Goal: Task Accomplishment & Management: Use online tool/utility

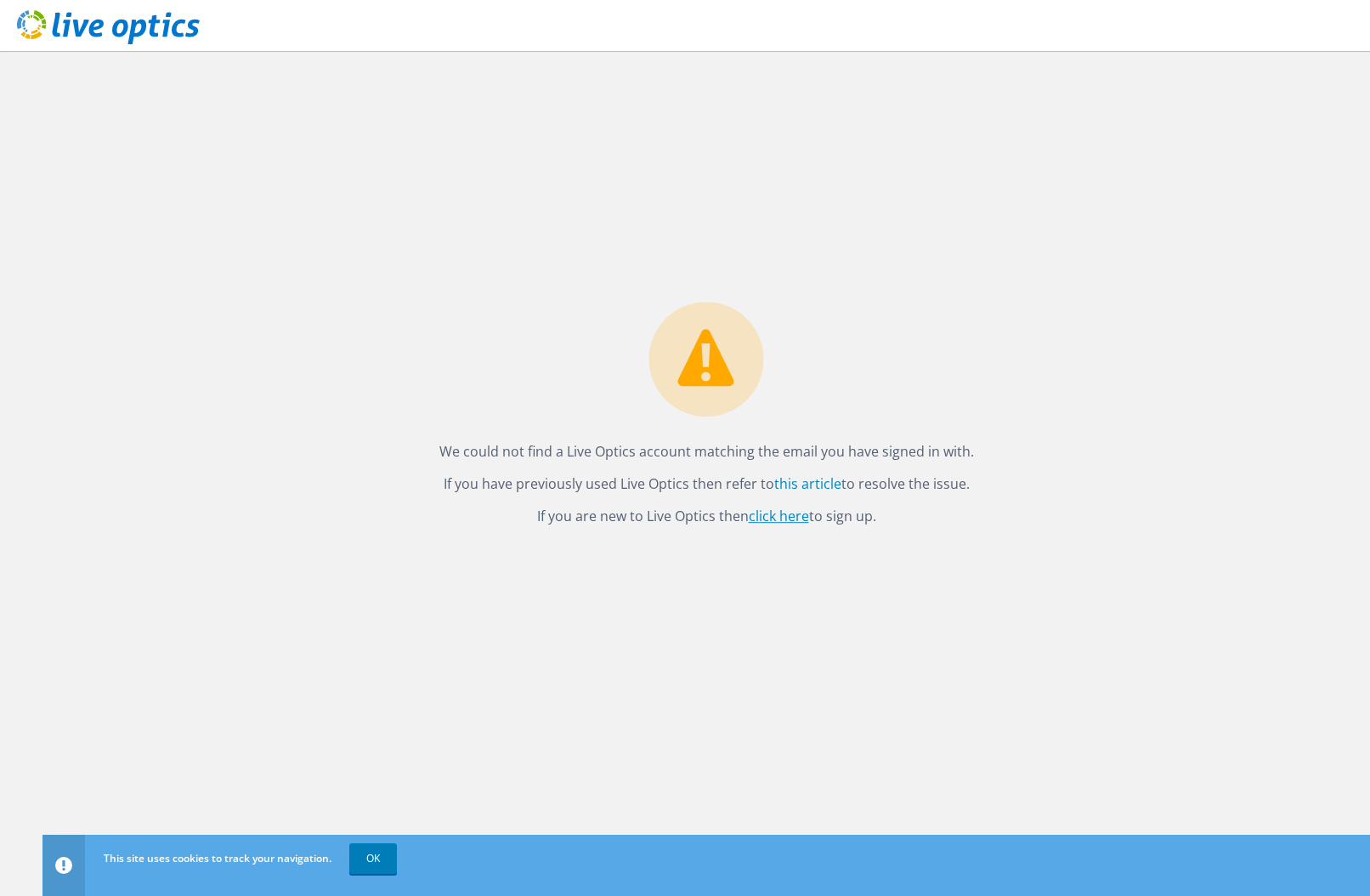
click at [786, 515] on link "click here" at bounding box center [779, 516] width 61 height 19
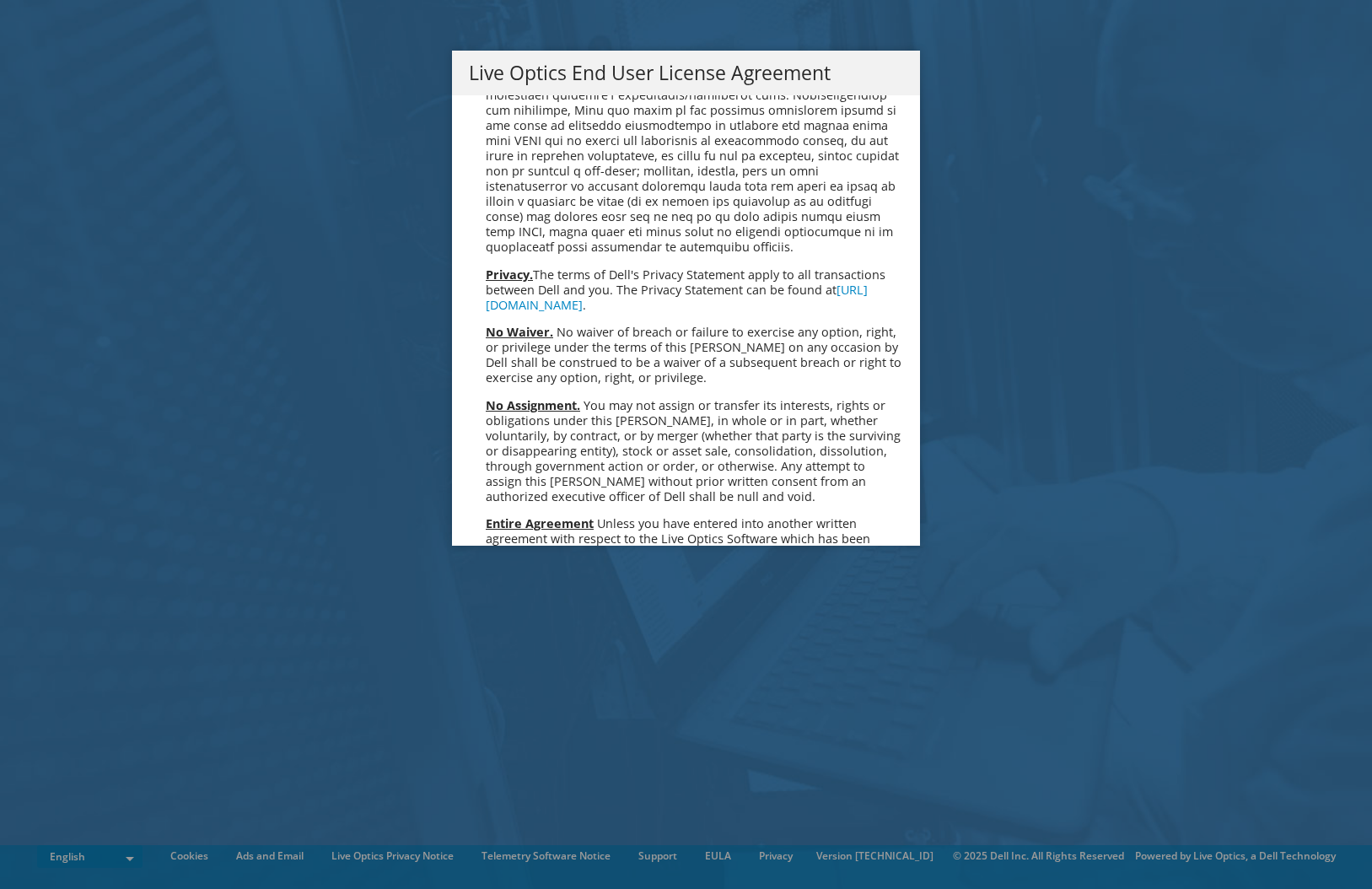
scroll to position [6376, 0]
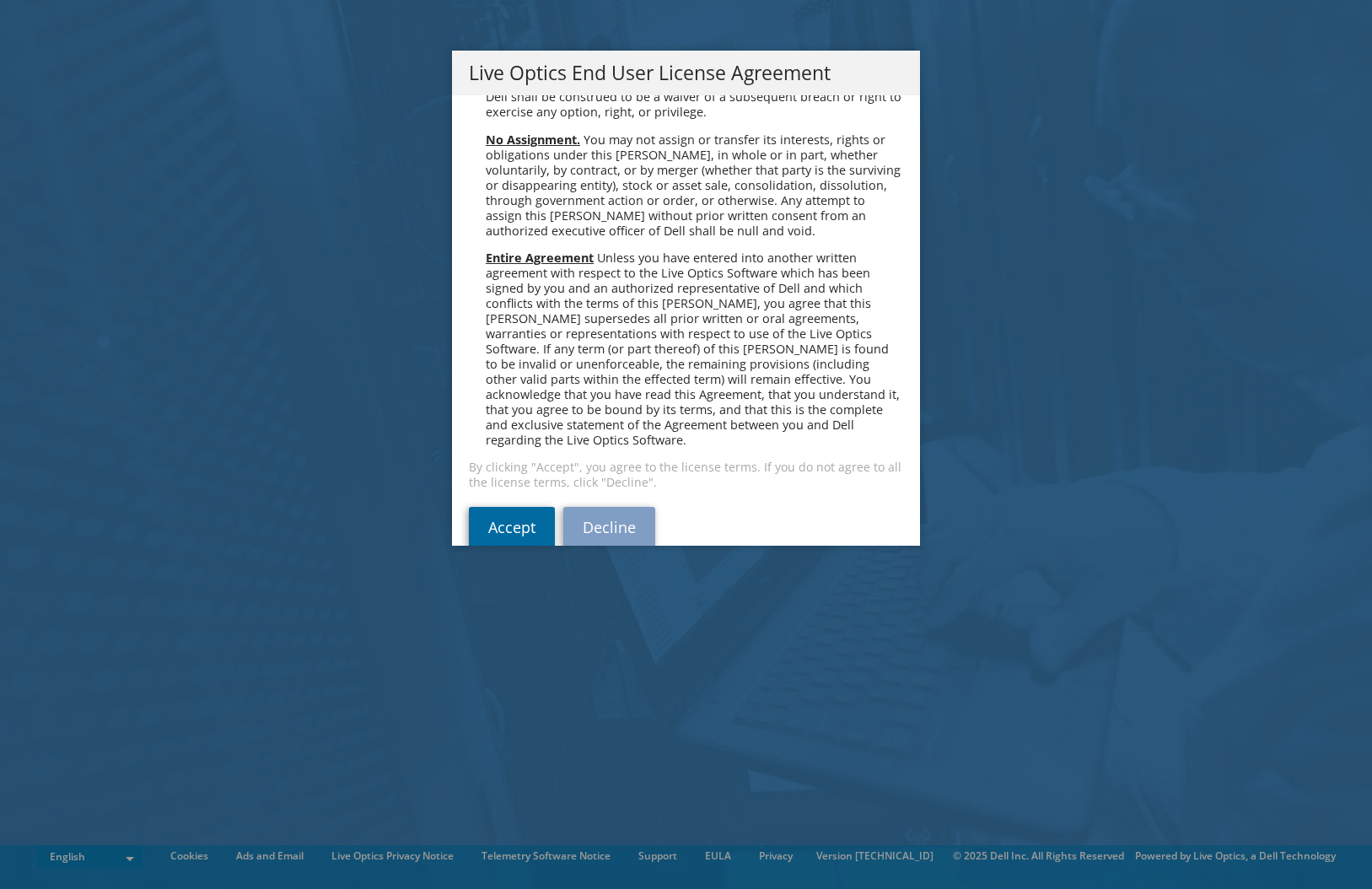
click at [526, 507] on link "Accept" at bounding box center [511, 527] width 86 height 41
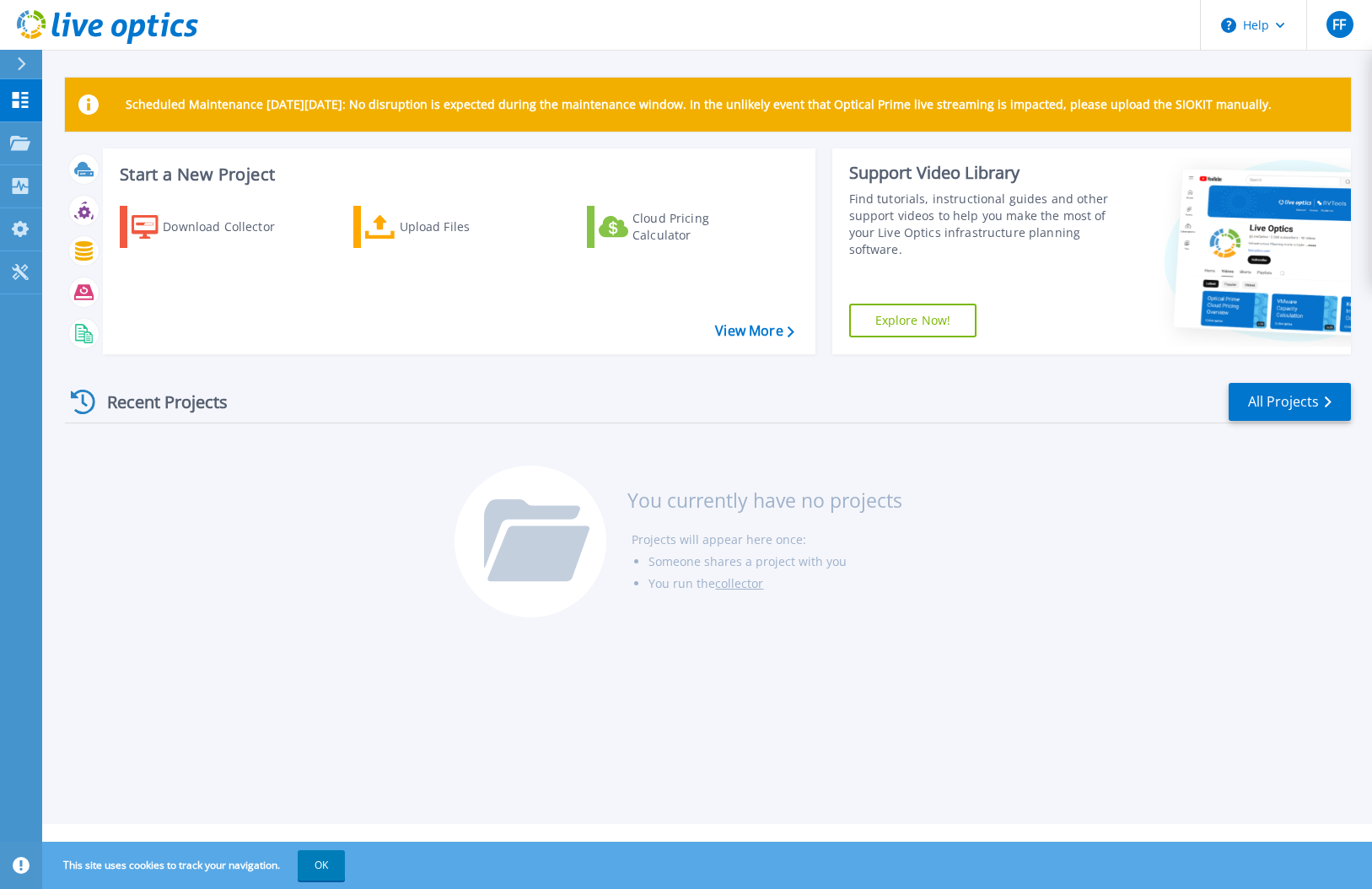
click at [125, 399] on div "Recent Projects" at bounding box center [158, 402] width 186 height 42
click at [18, 145] on icon at bounding box center [20, 142] width 20 height 14
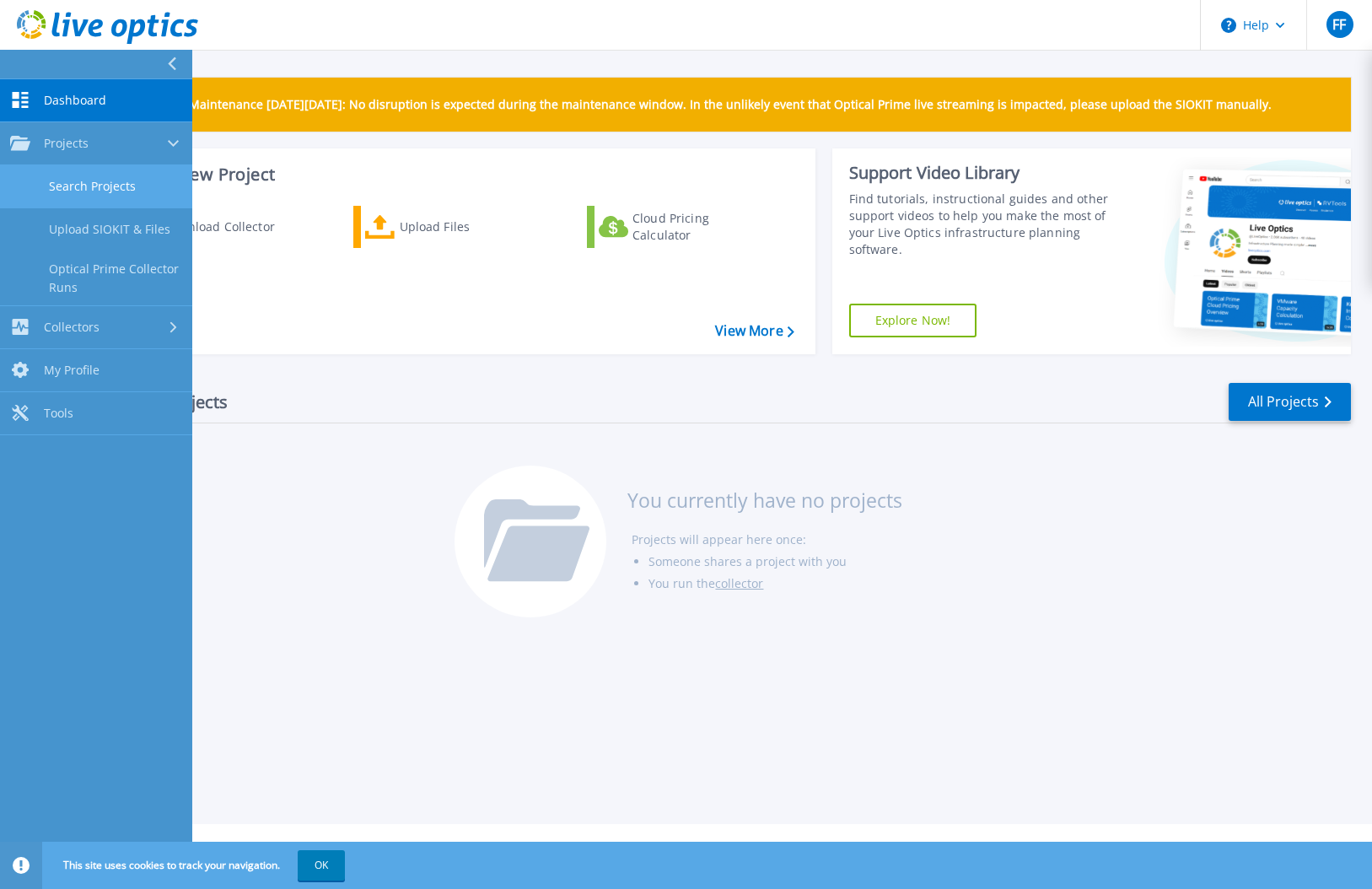
click at [104, 181] on link "Search Projects" at bounding box center [96, 186] width 192 height 43
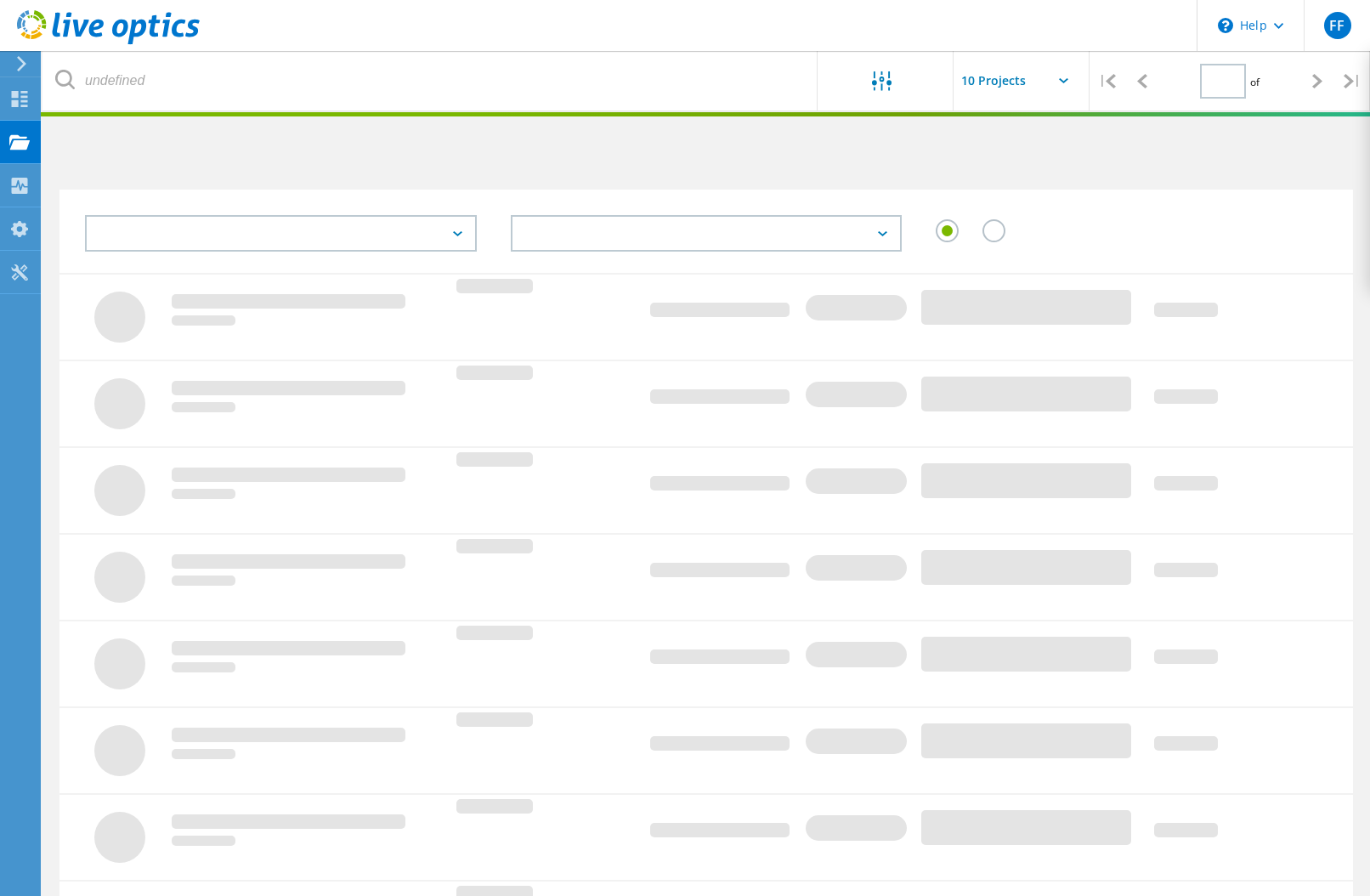
type input "1"
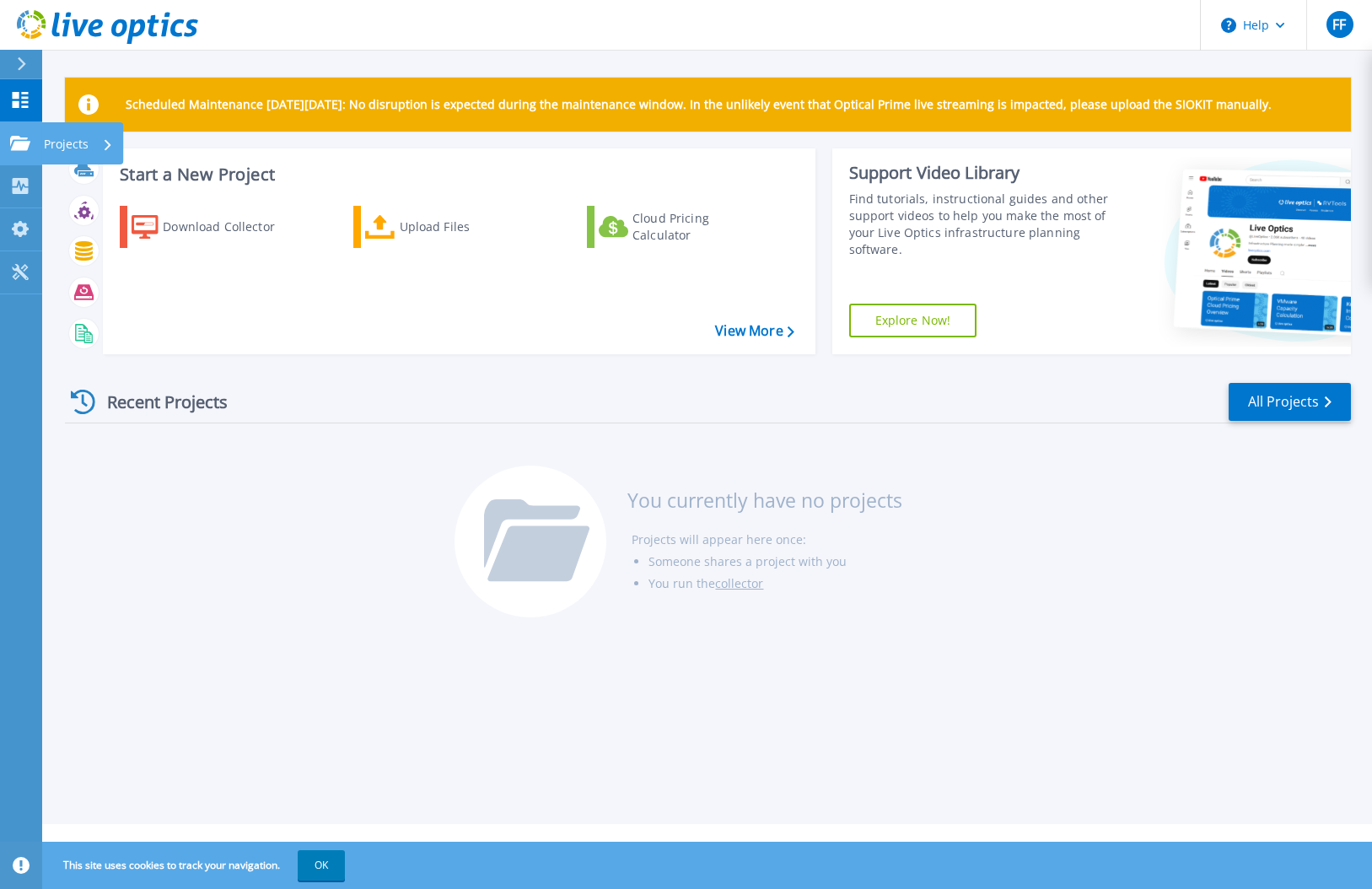
click at [76, 134] on p "Projects" at bounding box center [66, 144] width 45 height 44
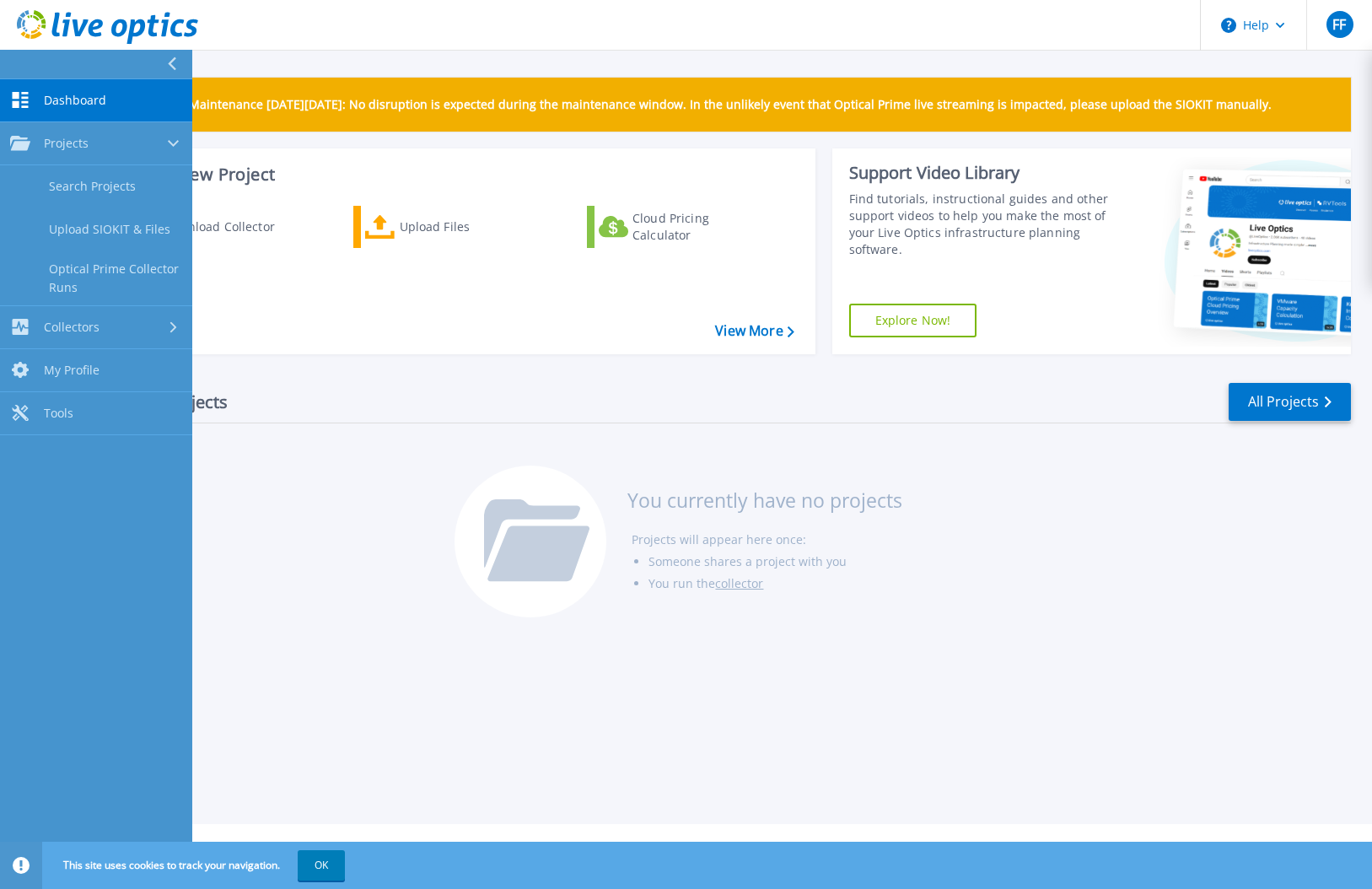
click at [346, 459] on div "Recent Projects All Projects You currently have no projects Projects will appea…" at bounding box center [708, 501] width 1286 height 266
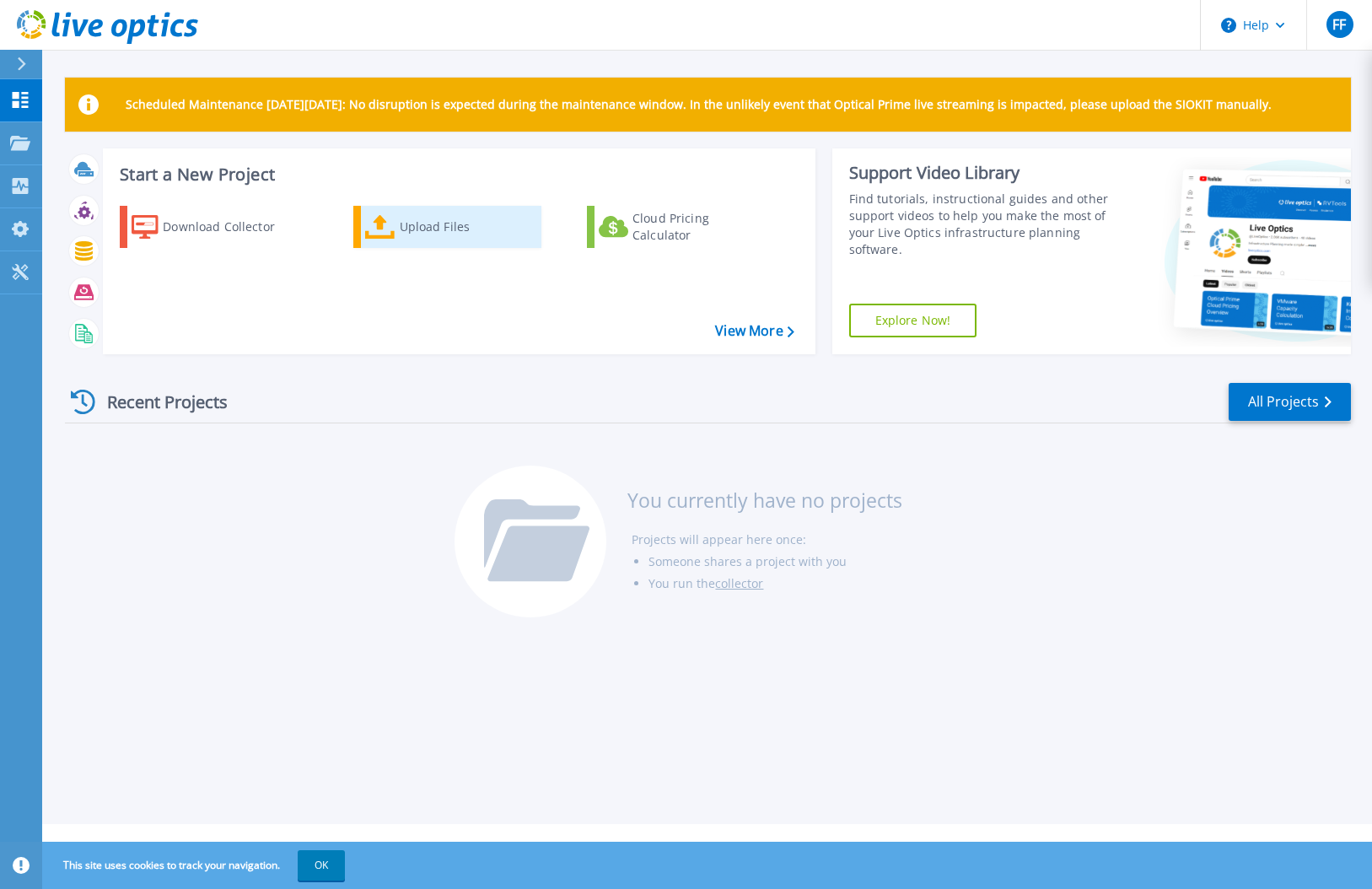
click at [437, 222] on div "Upload Files" at bounding box center [467, 227] width 135 height 34
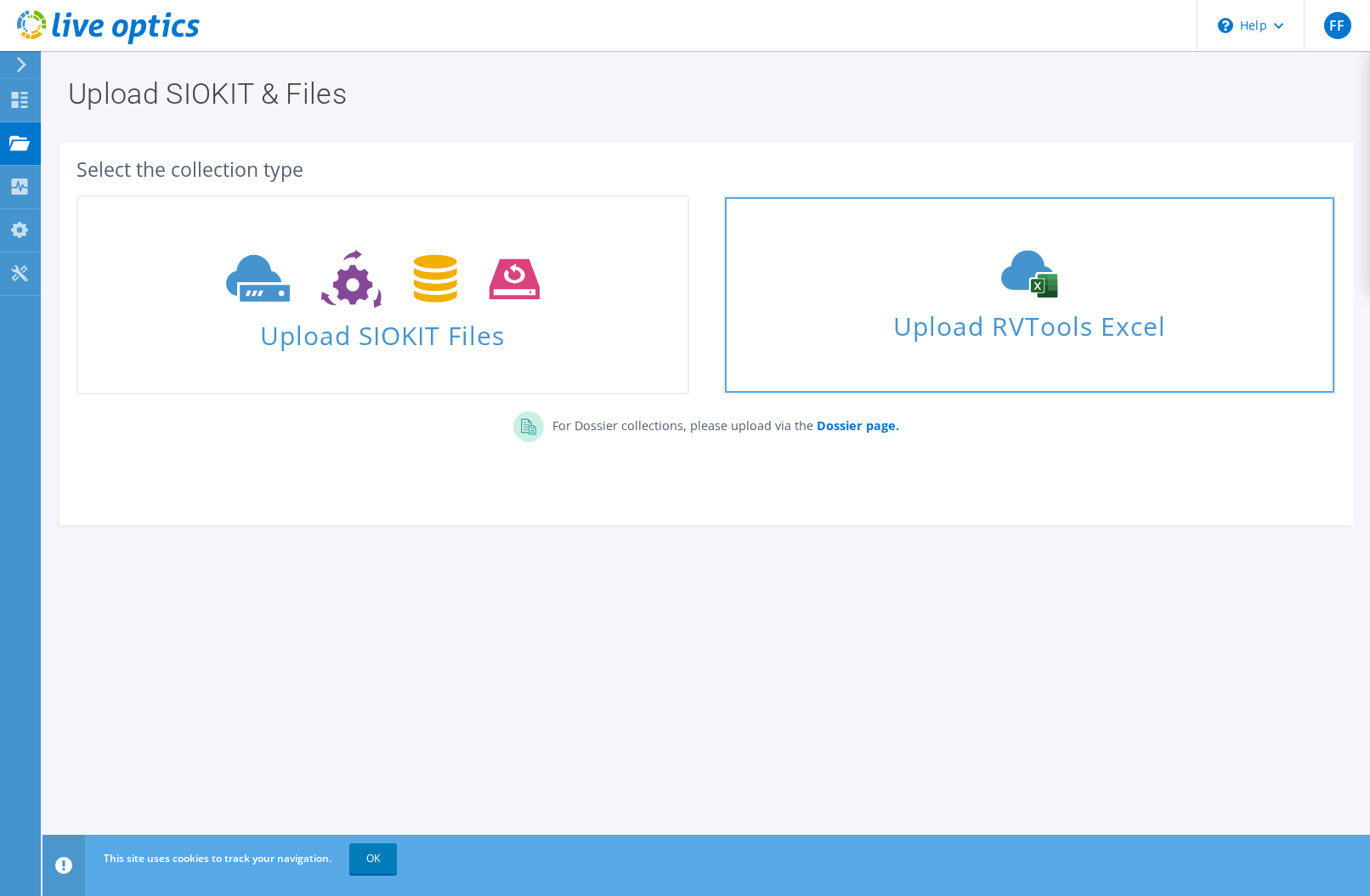
click at [1054, 278] on use at bounding box center [1029, 275] width 56 height 48
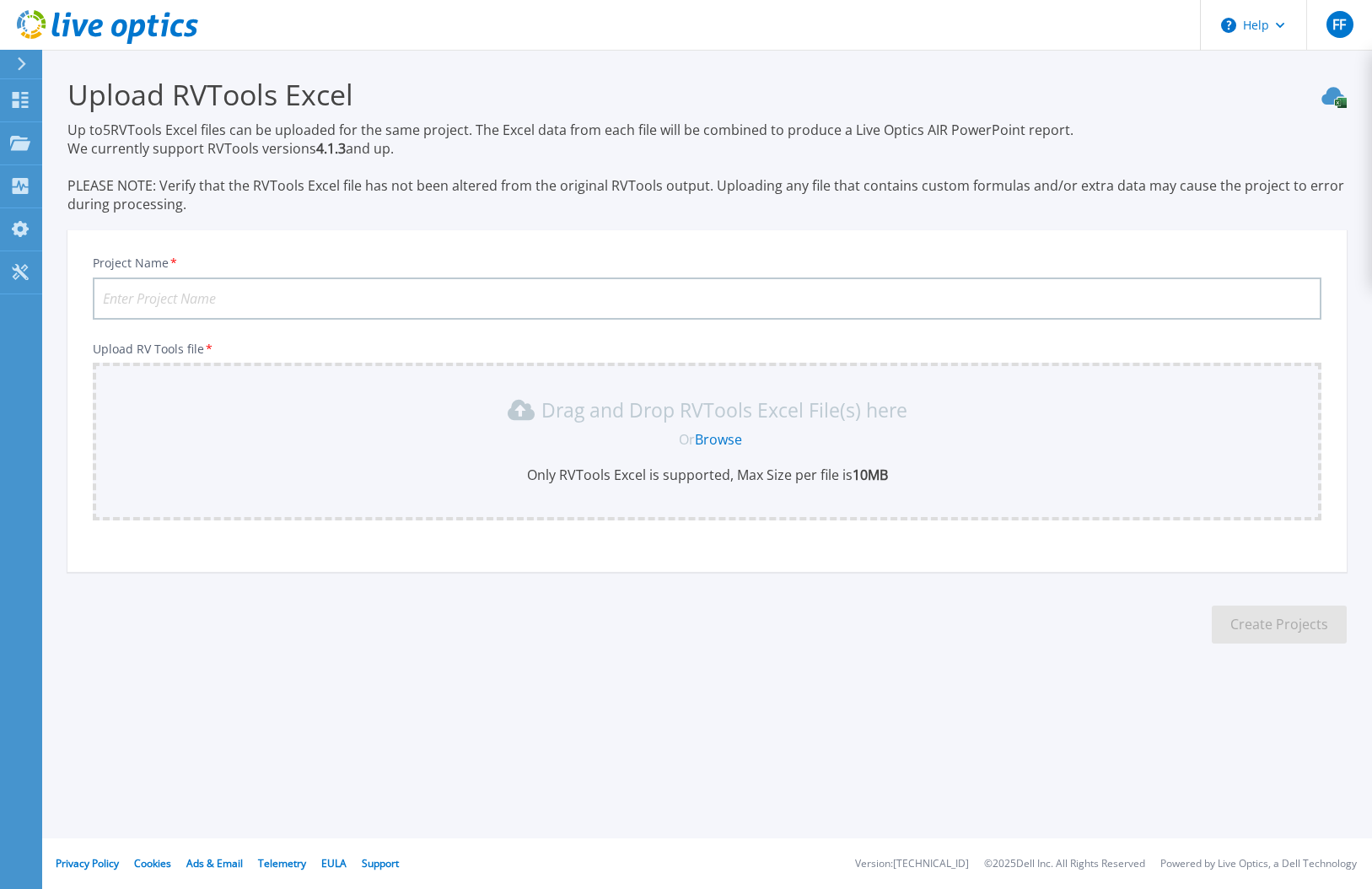
click at [275, 286] on input "Project Name *" at bounding box center [707, 298] width 1229 height 42
click at [277, 292] on input "Project Name *" at bounding box center [707, 298] width 1229 height 42
type input "BBD-BAckups"
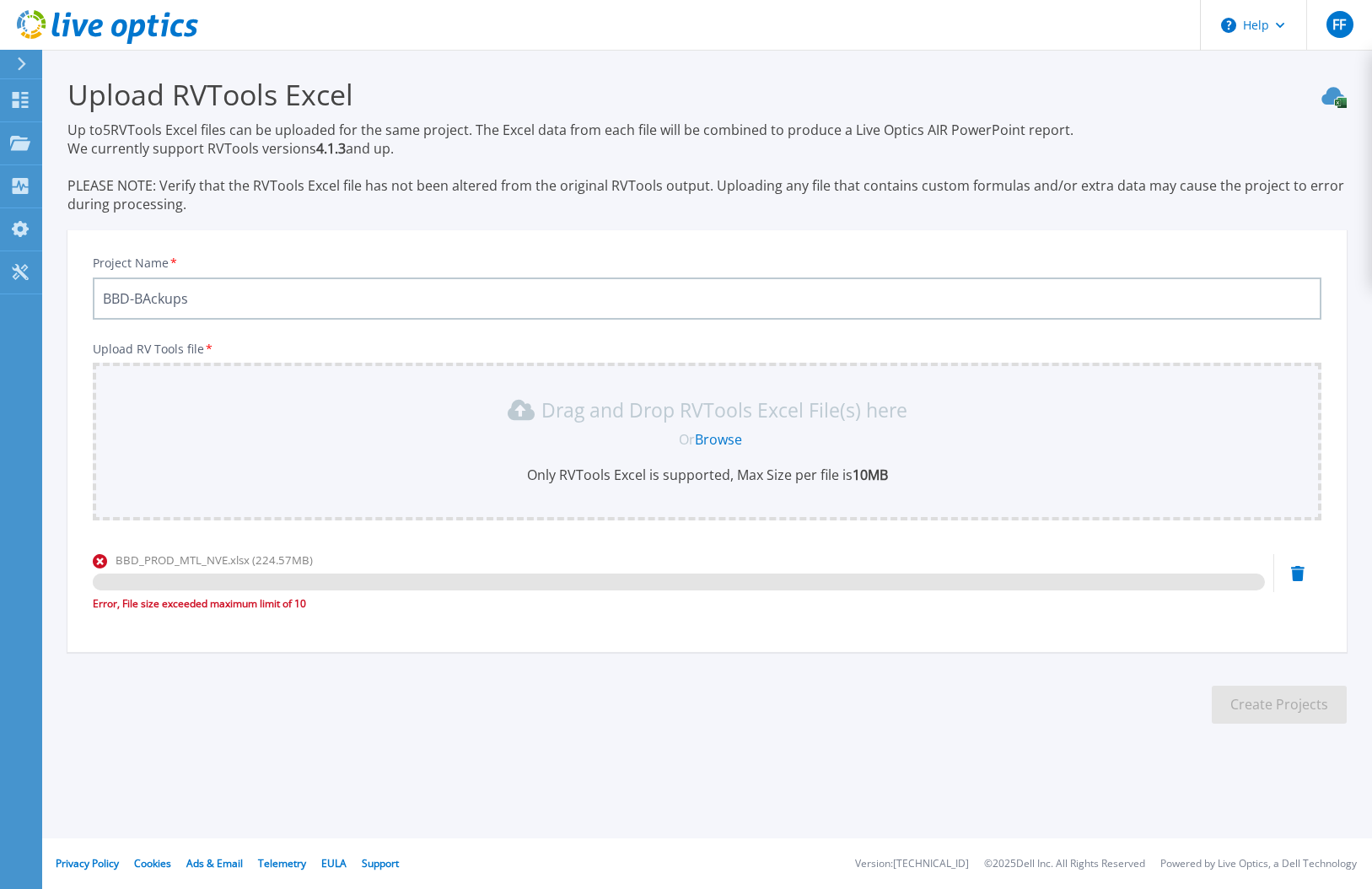
click at [612, 704] on section "Upload RVTools Excel Up to 5 RVTools Excel files can be uploaded for the same p…" at bounding box center [707, 406] width 1330 height 712
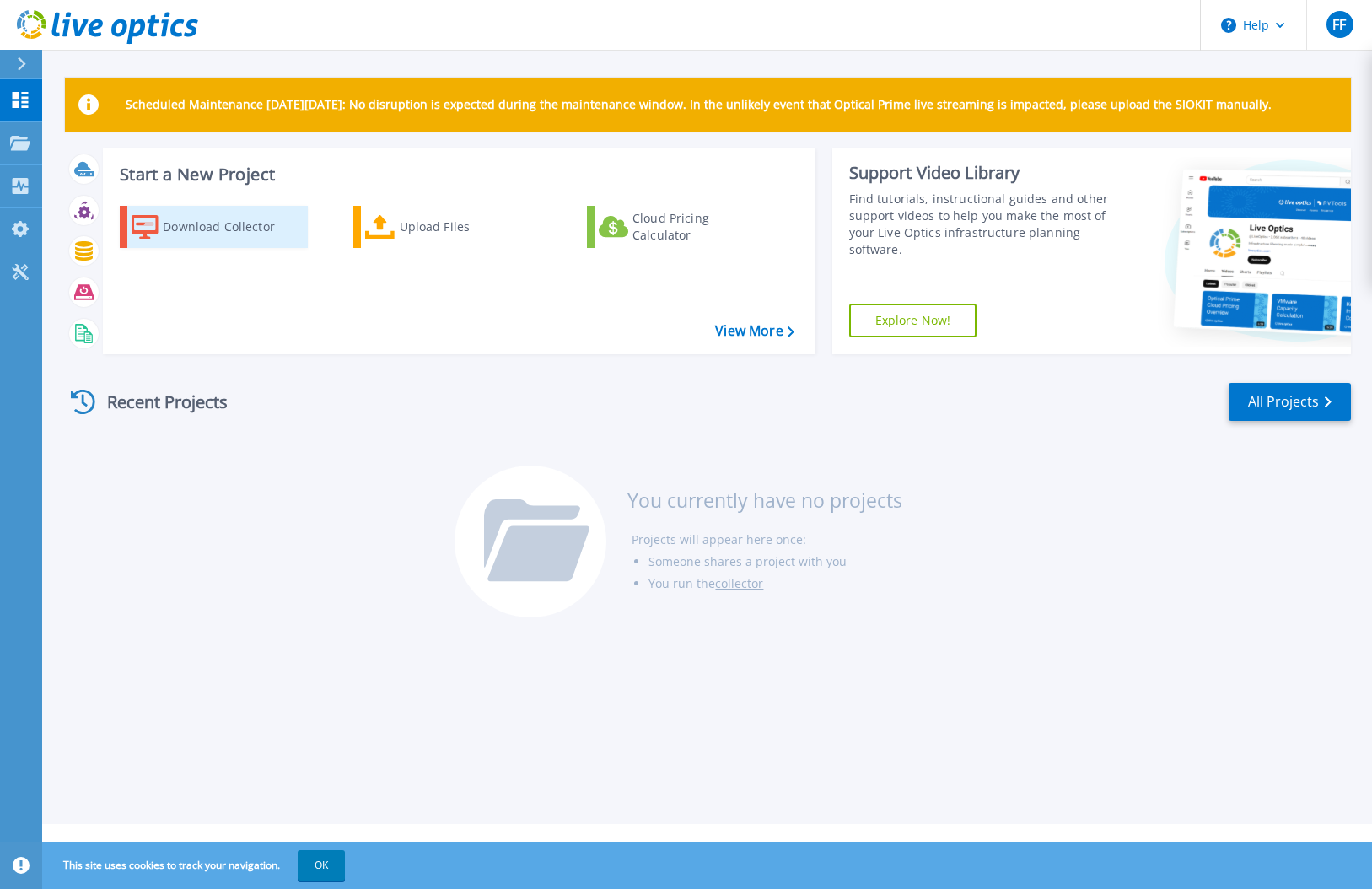
click at [197, 217] on div "Download Collector" at bounding box center [230, 227] width 135 height 34
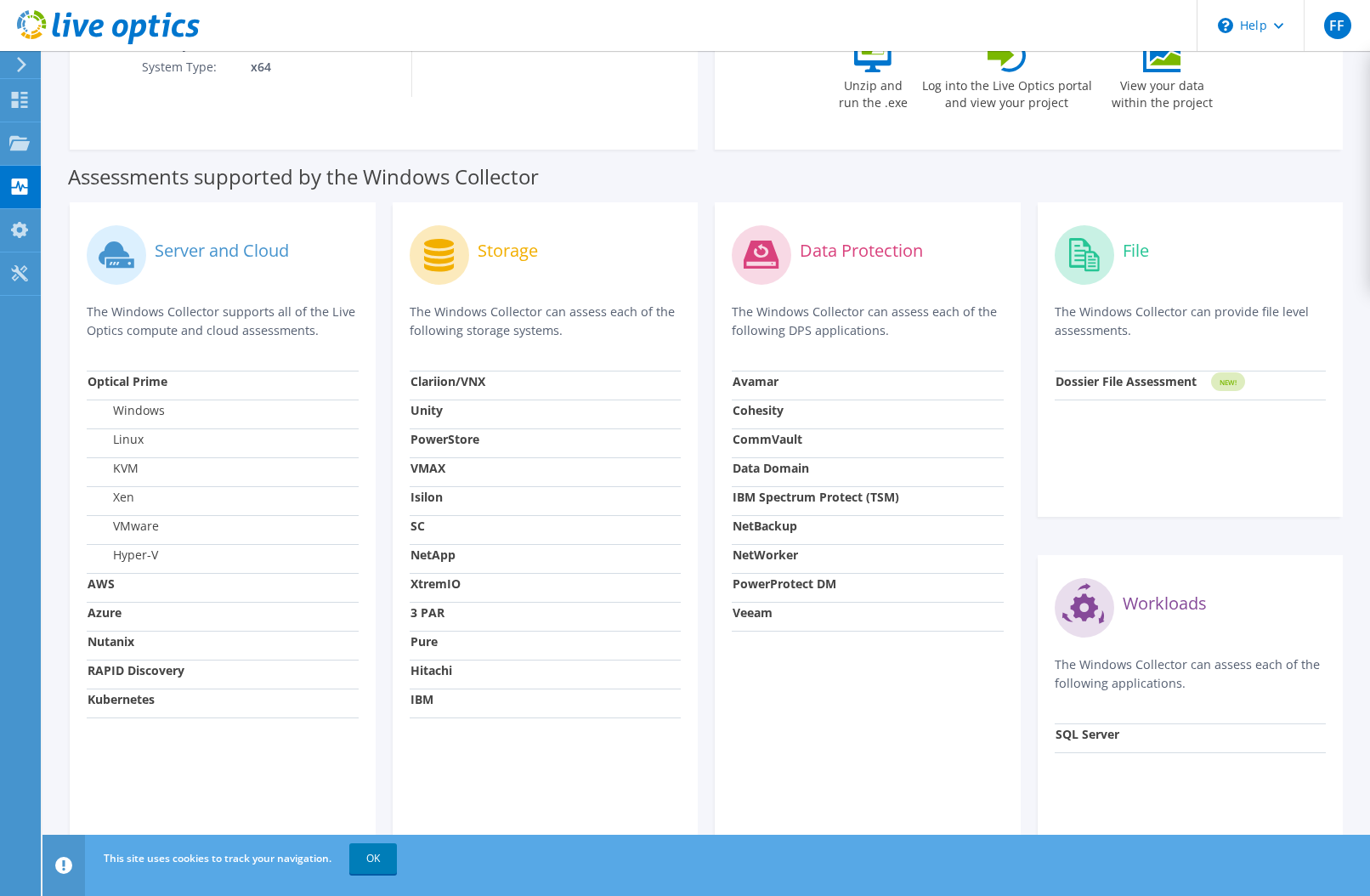
scroll to position [445, 0]
